Goal: Task Accomplishment & Management: Complete application form

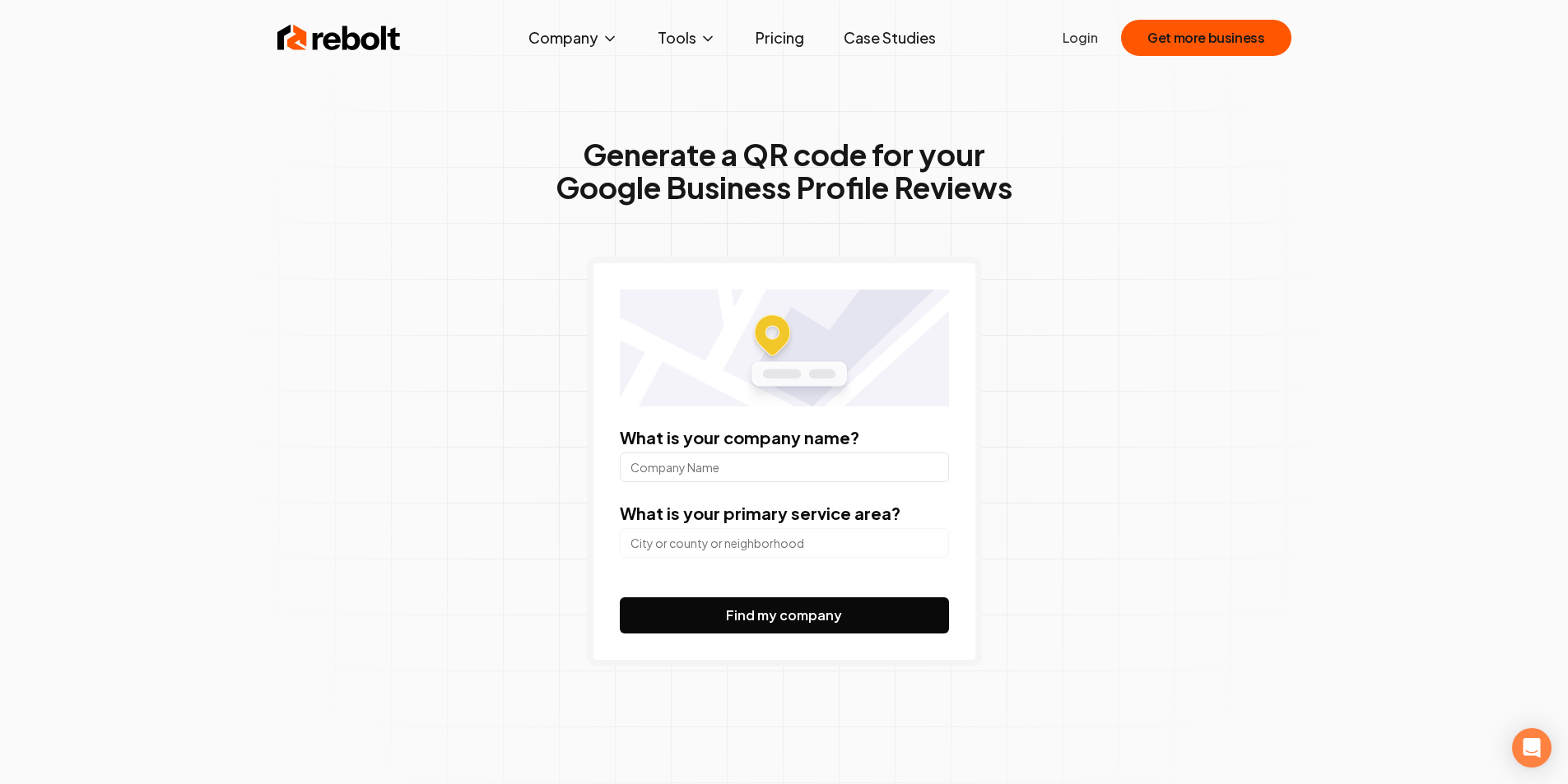
click at [816, 461] on input "What is your company name?" at bounding box center [784, 466] width 329 height 29
type input "Toyota Plaza Yazıcı"
click at [620, 597] on button "Find my company" at bounding box center [784, 615] width 329 height 36
click at [727, 556] on input "search" at bounding box center [784, 543] width 329 height 29
paste input "[STREET_ADDRESS]"
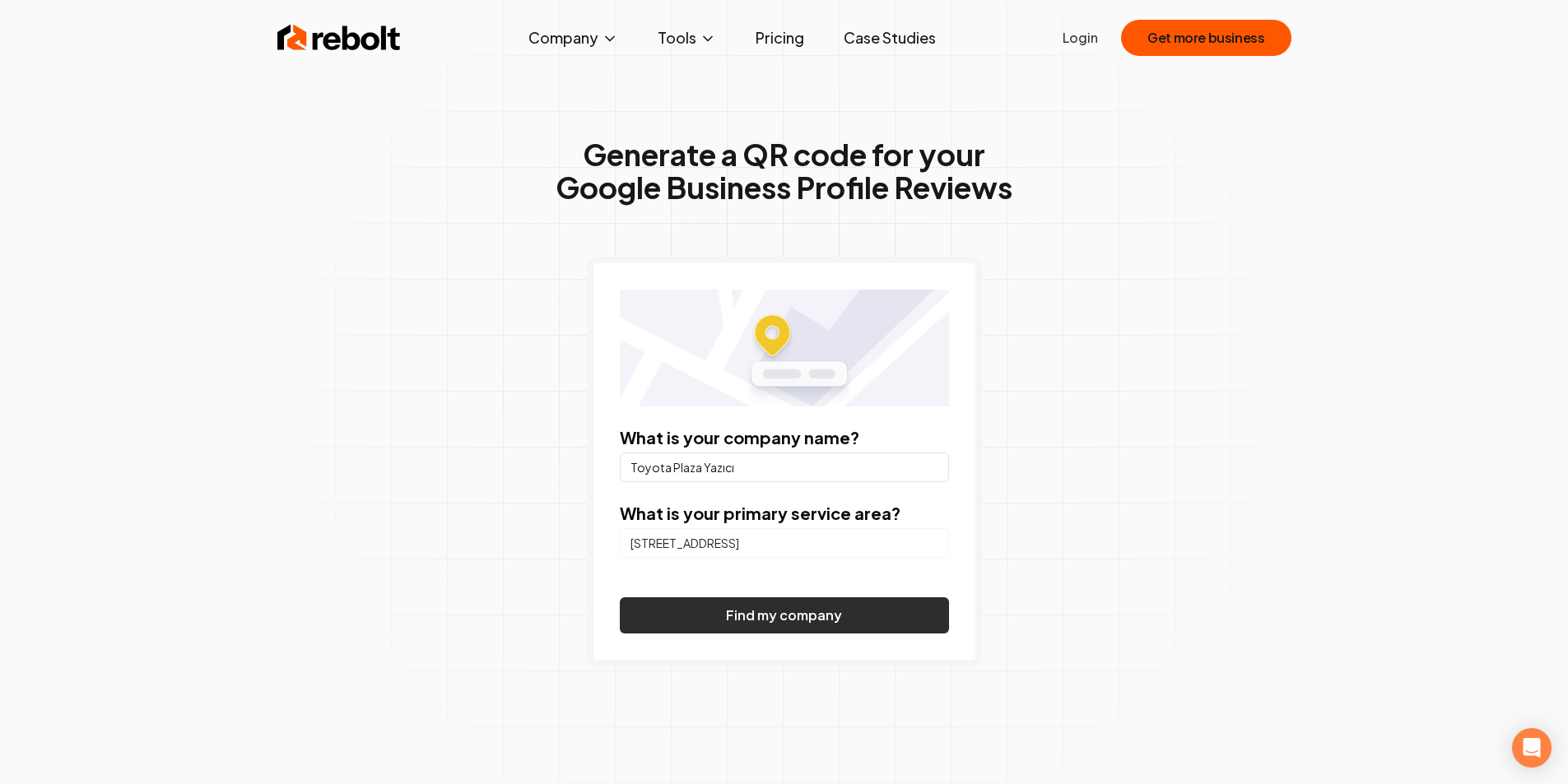
type input "[STREET_ADDRESS]"
click at [710, 608] on button "Find my company" at bounding box center [784, 615] width 329 height 36
drag, startPoint x: 1272, startPoint y: 680, endPoint x: 1141, endPoint y: 186, distance: 511.1
click at [791, 460] on input "Toyota Plaza Yazıcı" at bounding box center [784, 466] width 329 height 29
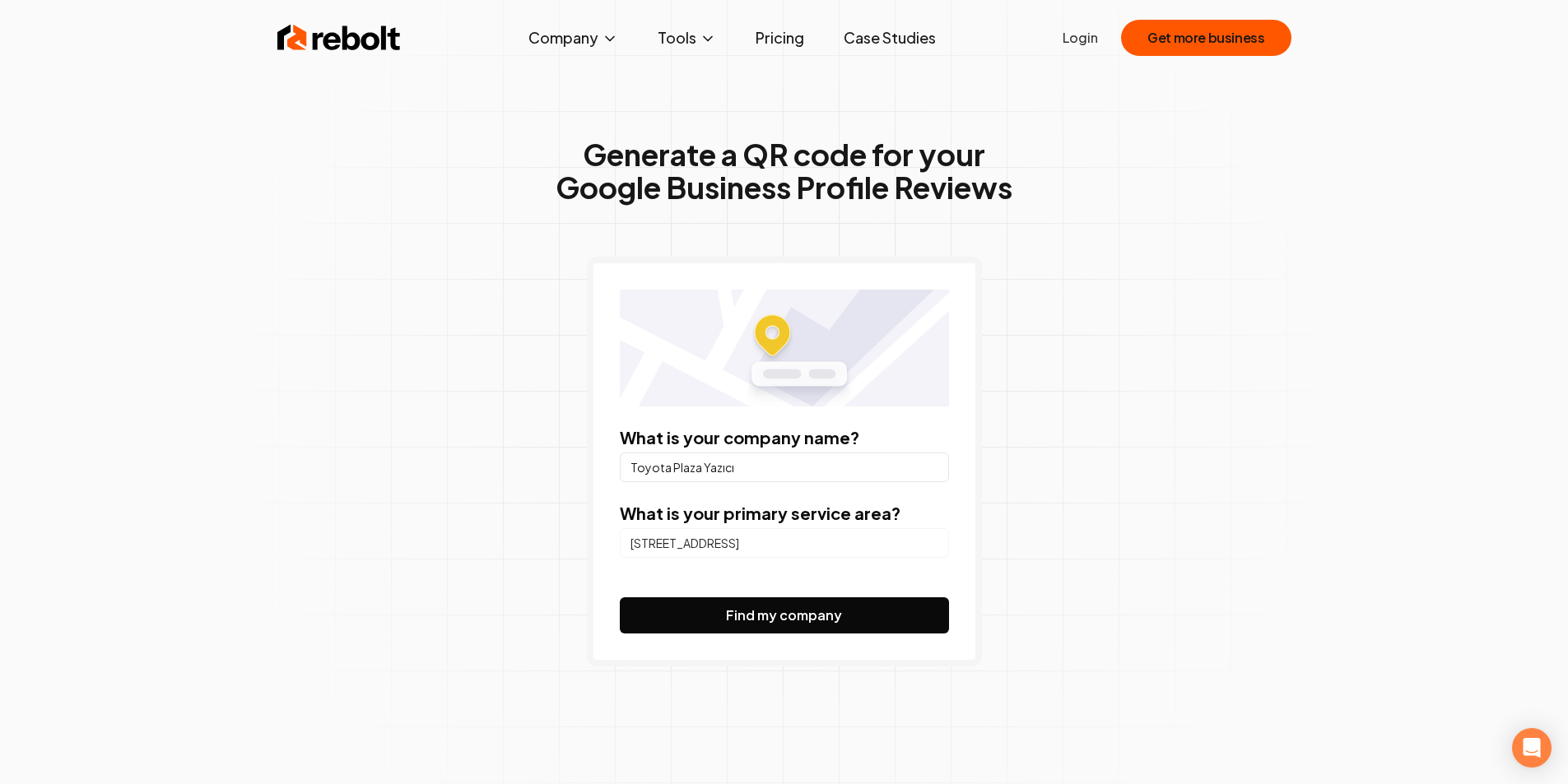
click at [812, 514] on label "What is your primary service area?" at bounding box center [760, 514] width 281 height 21
copy label "What is your primary service area?"
click at [862, 541] on input "[STREET_ADDRESS]" at bounding box center [784, 543] width 329 height 29
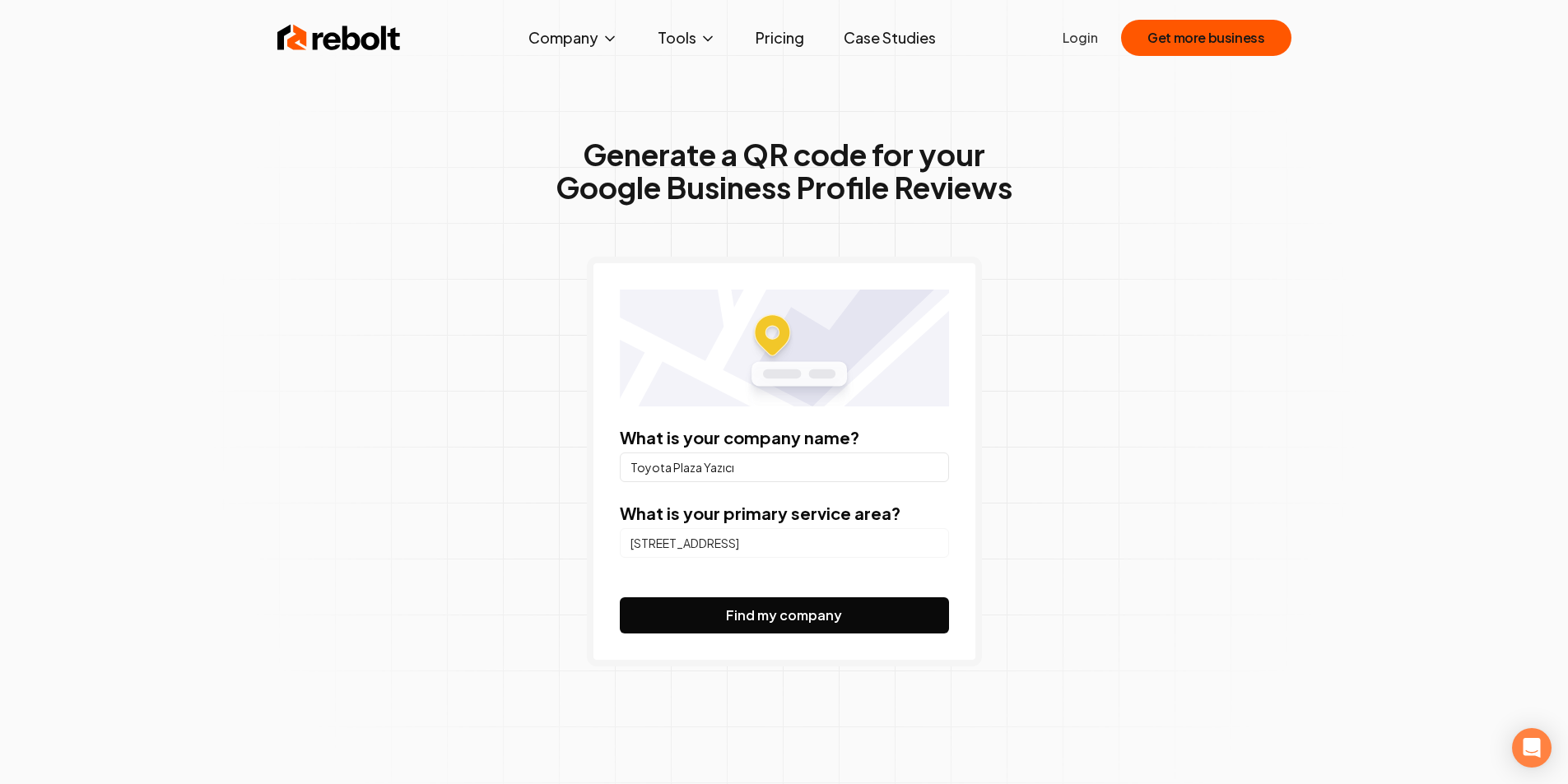
click at [862, 541] on input "[STREET_ADDRESS]" at bounding box center [784, 543] width 329 height 29
click at [933, 542] on input "[STREET_ADDRESS]" at bounding box center [784, 543] width 329 height 29
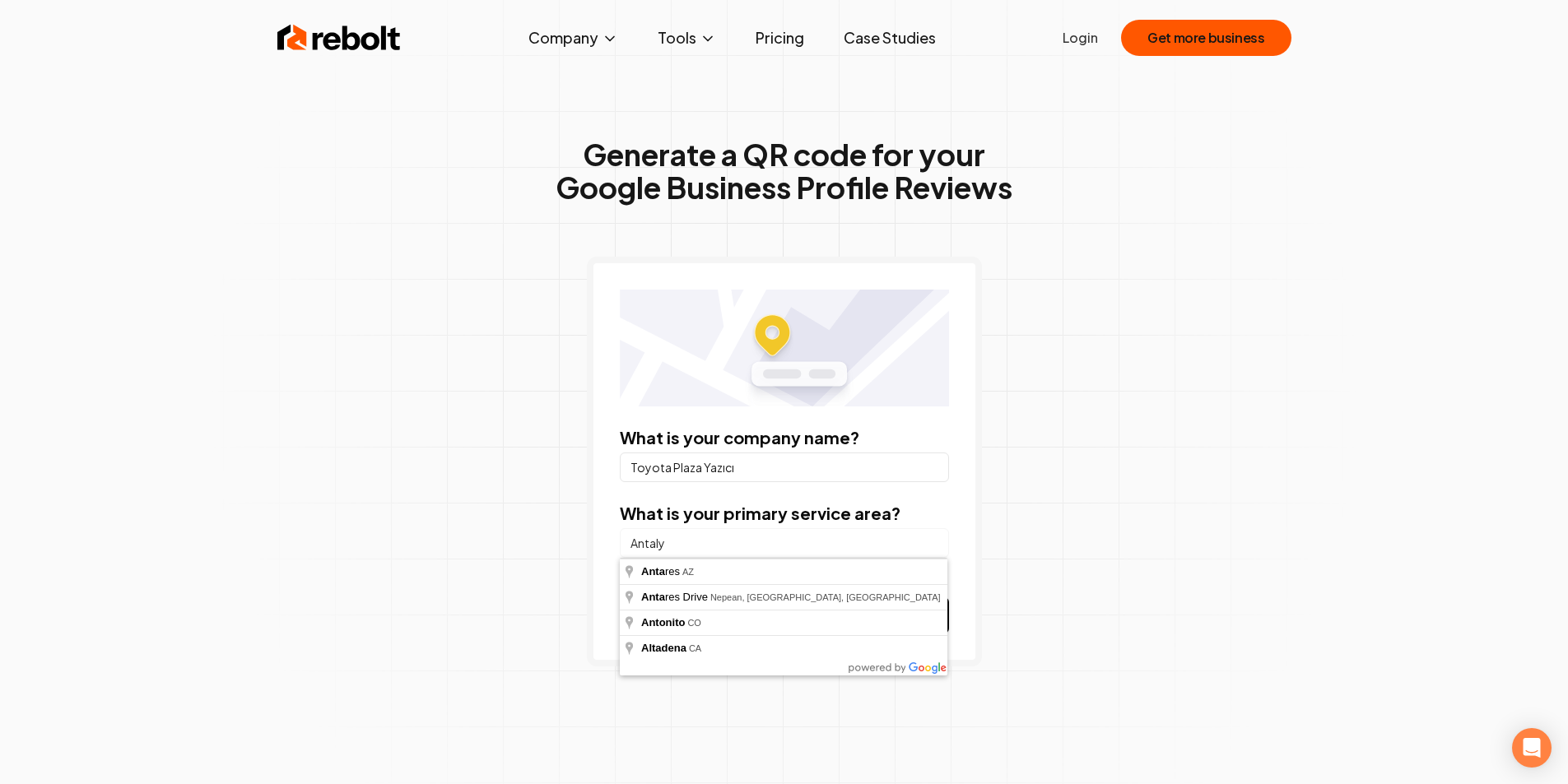
type input "[GEOGRAPHIC_DATA]"
